Goal: Register for event/course

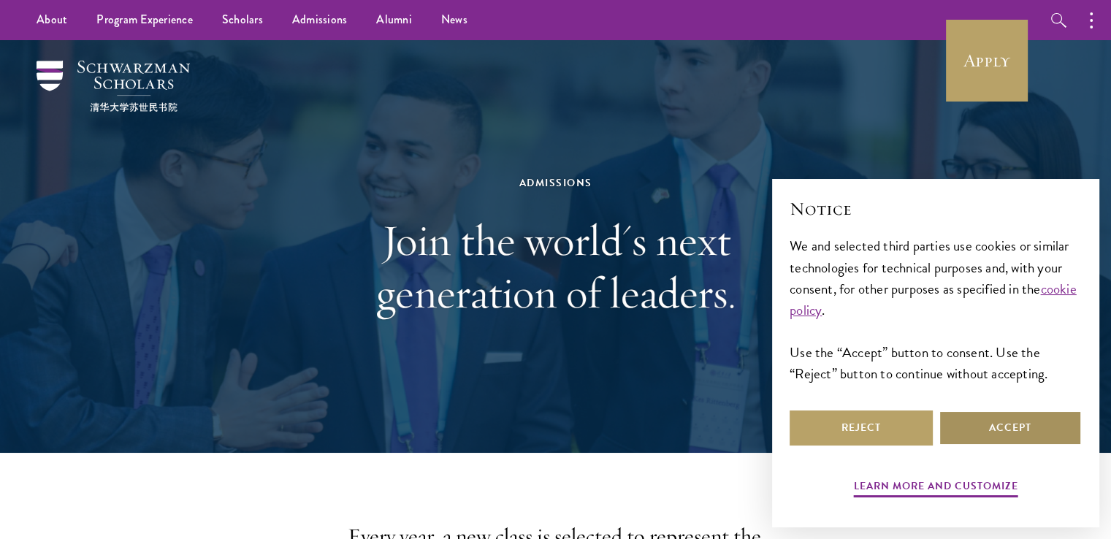
click at [1020, 427] on button "Accept" at bounding box center [1010, 428] width 143 height 35
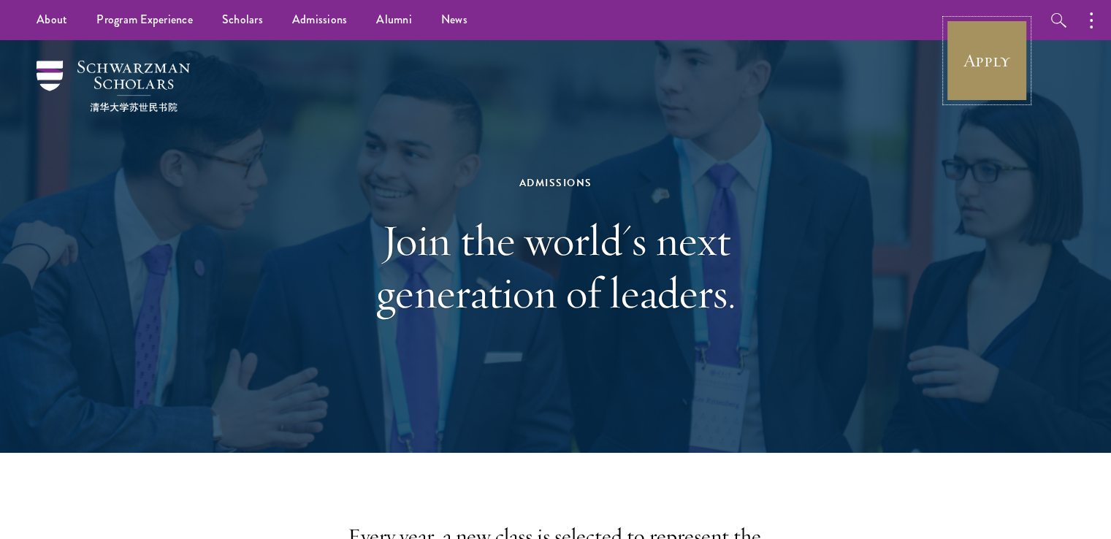
click at [979, 83] on link "Apply" at bounding box center [987, 61] width 82 height 82
